Goal: Complete application form

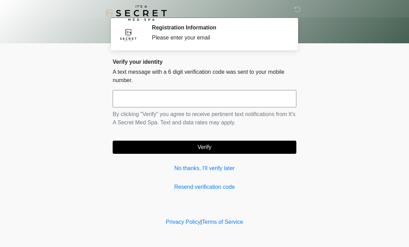
click at [274, 102] on input "text" at bounding box center [205, 98] width 184 height 17
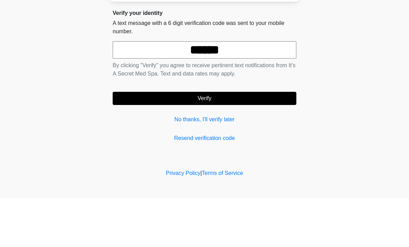
type input "******"
click at [285, 141] on button "Verify" at bounding box center [205, 147] width 184 height 13
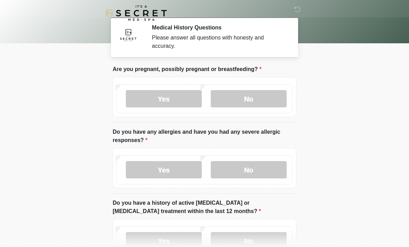
click at [280, 100] on label "No" at bounding box center [249, 98] width 76 height 17
click at [260, 171] on label "No" at bounding box center [249, 169] width 76 height 17
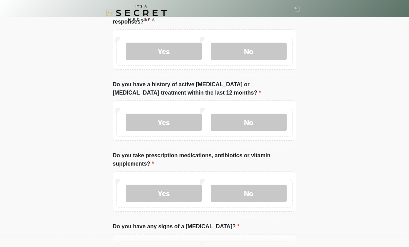
click at [274, 119] on label "No" at bounding box center [249, 122] width 76 height 17
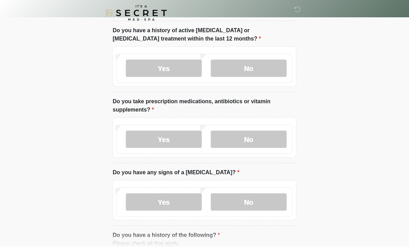
scroll to position [173, 0]
click at [191, 128] on div "Yes No" at bounding box center [204, 139] width 176 height 29
click at [184, 141] on label "Yes" at bounding box center [164, 139] width 76 height 17
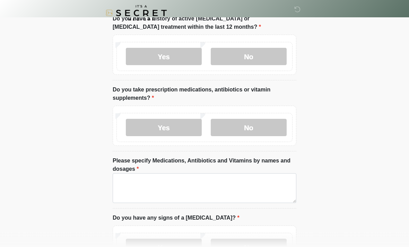
scroll to position [203, 0]
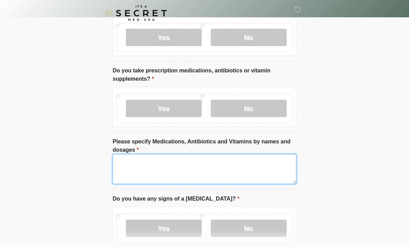
click at [282, 168] on textarea "Please specify Medications, Antibiotics and Vitamins by names and dosages" at bounding box center [205, 169] width 184 height 30
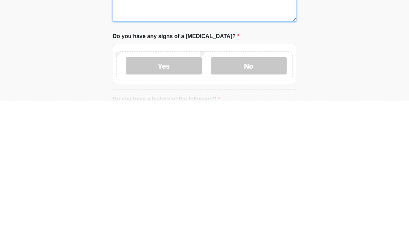
scroll to position [223, 0]
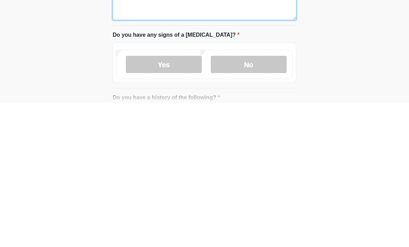
type textarea "**********"
click at [255, 200] on label "No" at bounding box center [249, 208] width 76 height 17
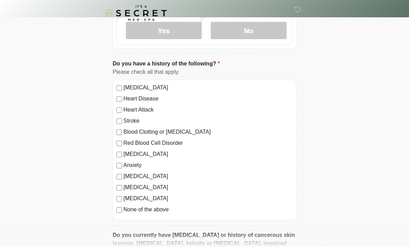
scroll to position [401, 0]
click at [143, 155] on label "[MEDICAL_DATA]" at bounding box center [207, 154] width 169 height 8
click at [143, 154] on label "[MEDICAL_DATA]" at bounding box center [207, 154] width 169 height 8
click at [123, 154] on div "[MEDICAL_DATA]" at bounding box center [204, 154] width 176 height 8
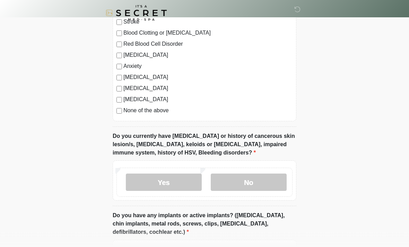
scroll to position [519, 0]
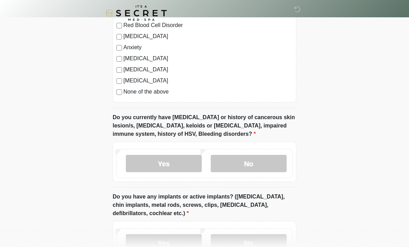
click at [243, 166] on label "No" at bounding box center [249, 163] width 76 height 17
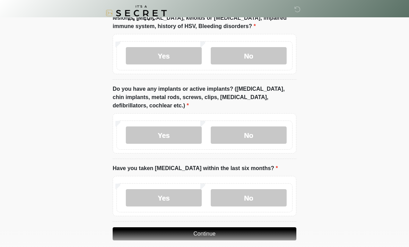
scroll to position [627, 0]
click at [264, 141] on label "No" at bounding box center [249, 134] width 76 height 17
click at [247, 189] on label "No" at bounding box center [249, 197] width 76 height 17
click at [252, 227] on button "Continue" at bounding box center [205, 233] width 184 height 13
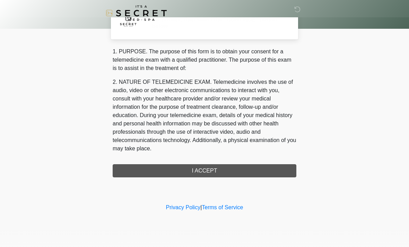
scroll to position [0, 0]
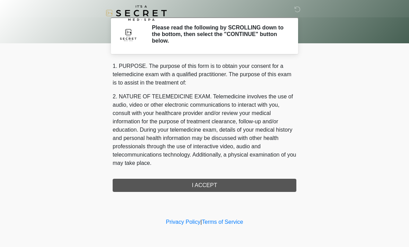
click at [237, 180] on div "1. PURPOSE. The purpose of this form is to obtain your consent for a telemedici…" at bounding box center [205, 127] width 184 height 130
click at [267, 189] on div "1. PURPOSE. The purpose of this form is to obtain your consent for a telemedici…" at bounding box center [205, 127] width 184 height 130
click at [165, 179] on div "1. PURPOSE. The purpose of this form is to obtain your consent for a telemedici…" at bounding box center [205, 127] width 184 height 130
click at [270, 192] on div "‎ ‎ Please read the following by SCROLLING down to the bottom, then select the …" at bounding box center [205, 108] width 208 height 203
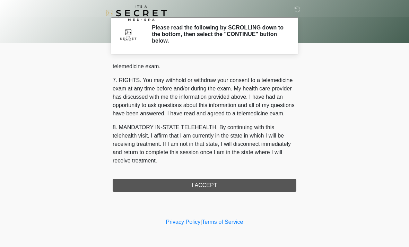
click at [219, 185] on button "I ACCEPT" at bounding box center [205, 185] width 184 height 13
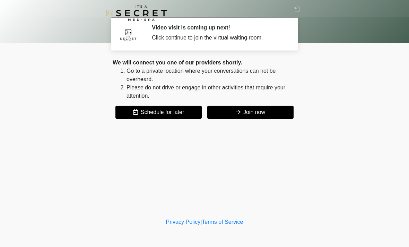
click at [289, 106] on button "Join now" at bounding box center [250, 112] width 86 height 13
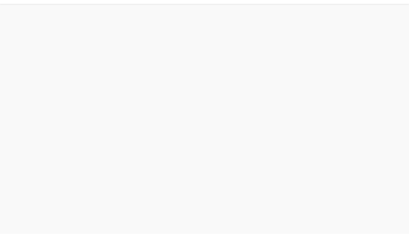
scroll to position [2, 0]
